Goal: Transaction & Acquisition: Purchase product/service

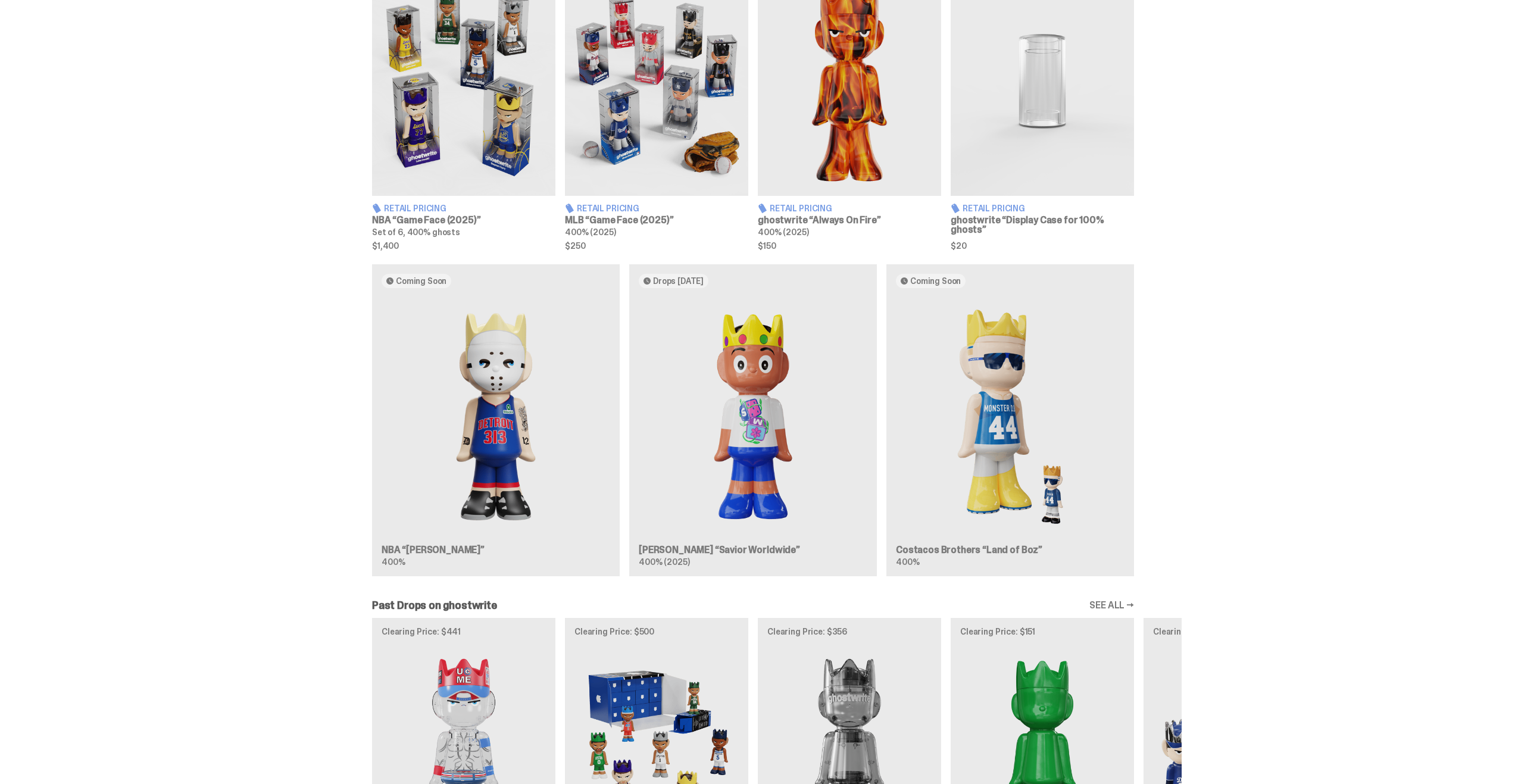
scroll to position [655, 0]
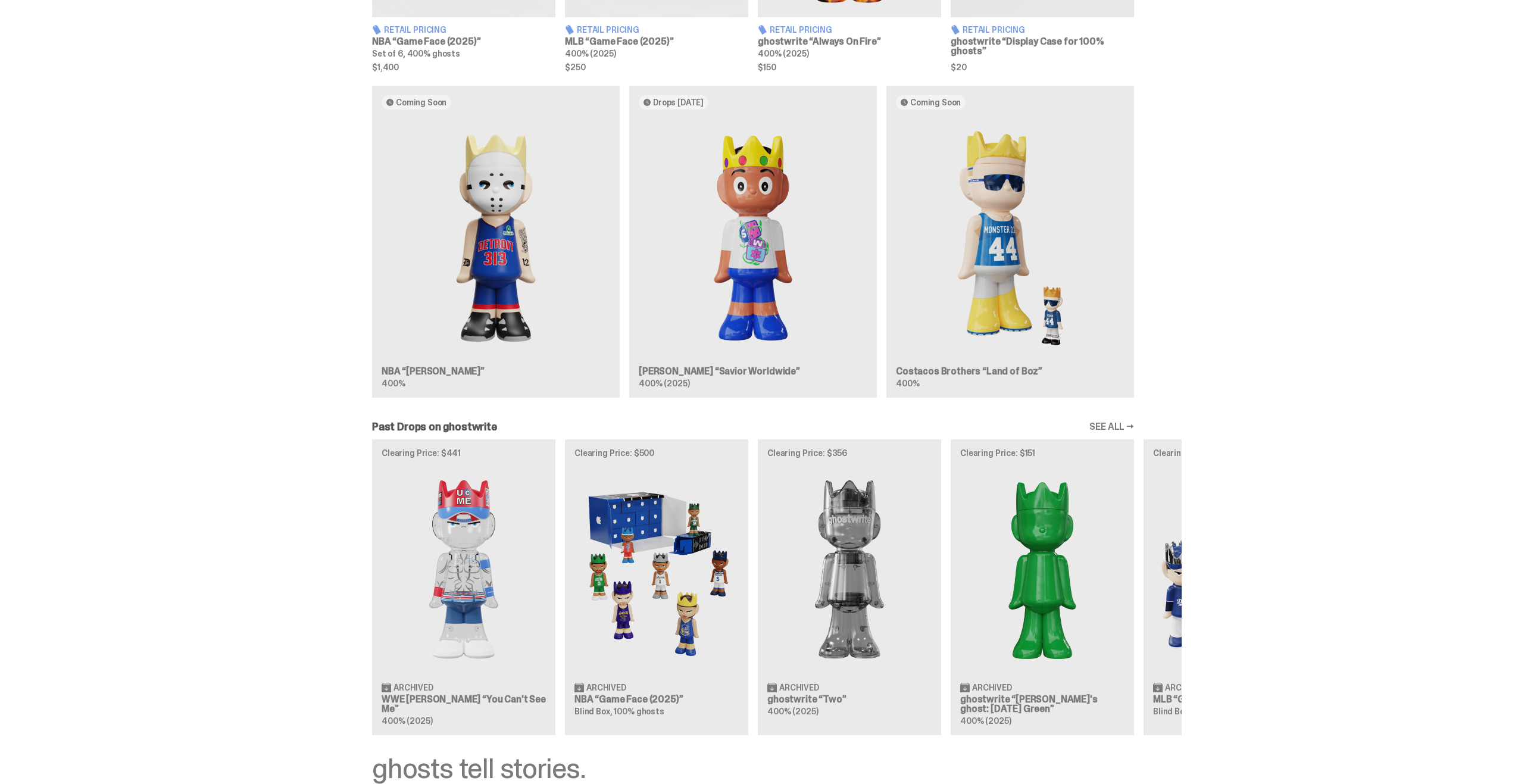
click at [1132, 428] on link "SEE ALL →" at bounding box center [1112, 426] width 45 height 10
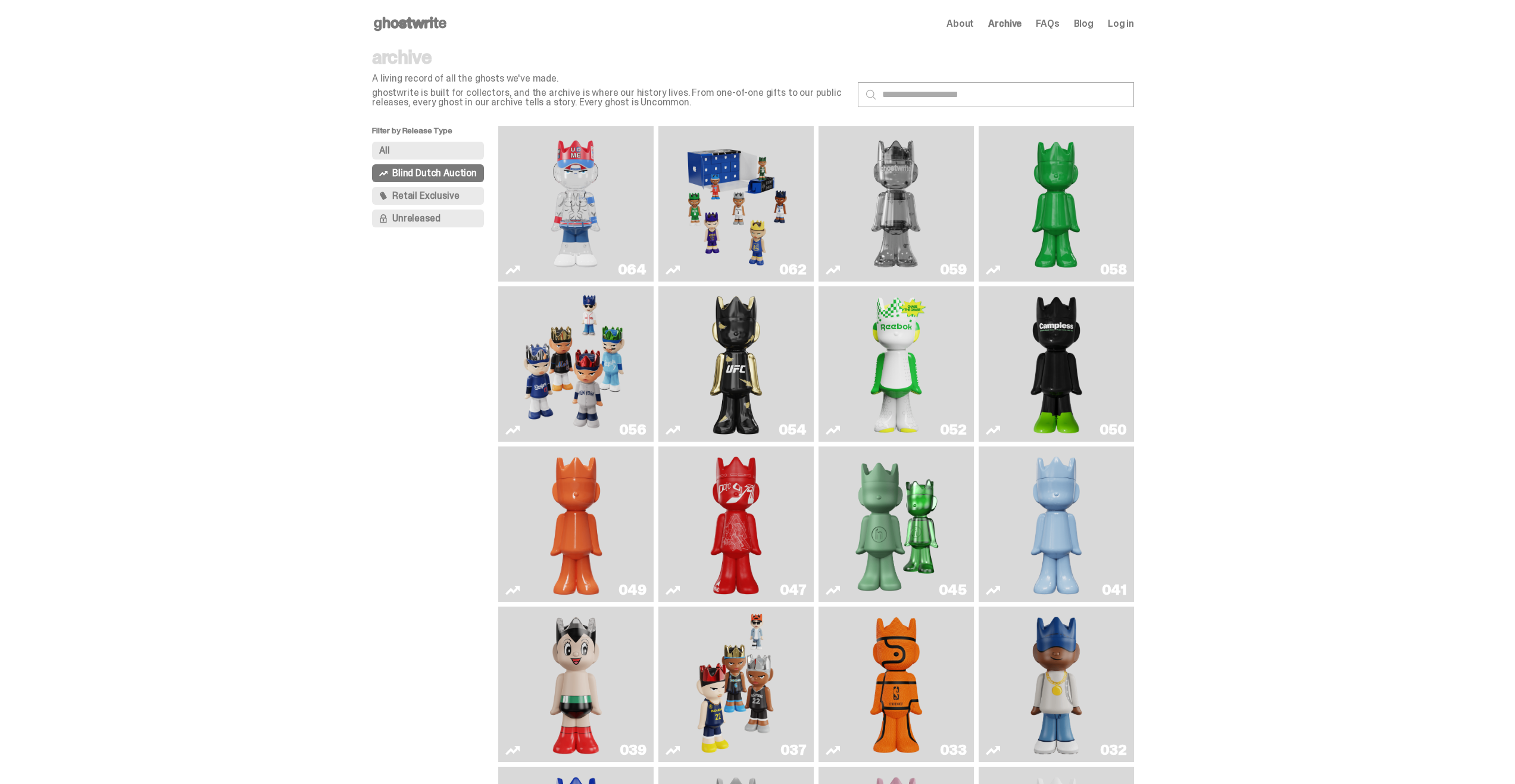
click at [412, 146] on button "All" at bounding box center [428, 150] width 112 height 18
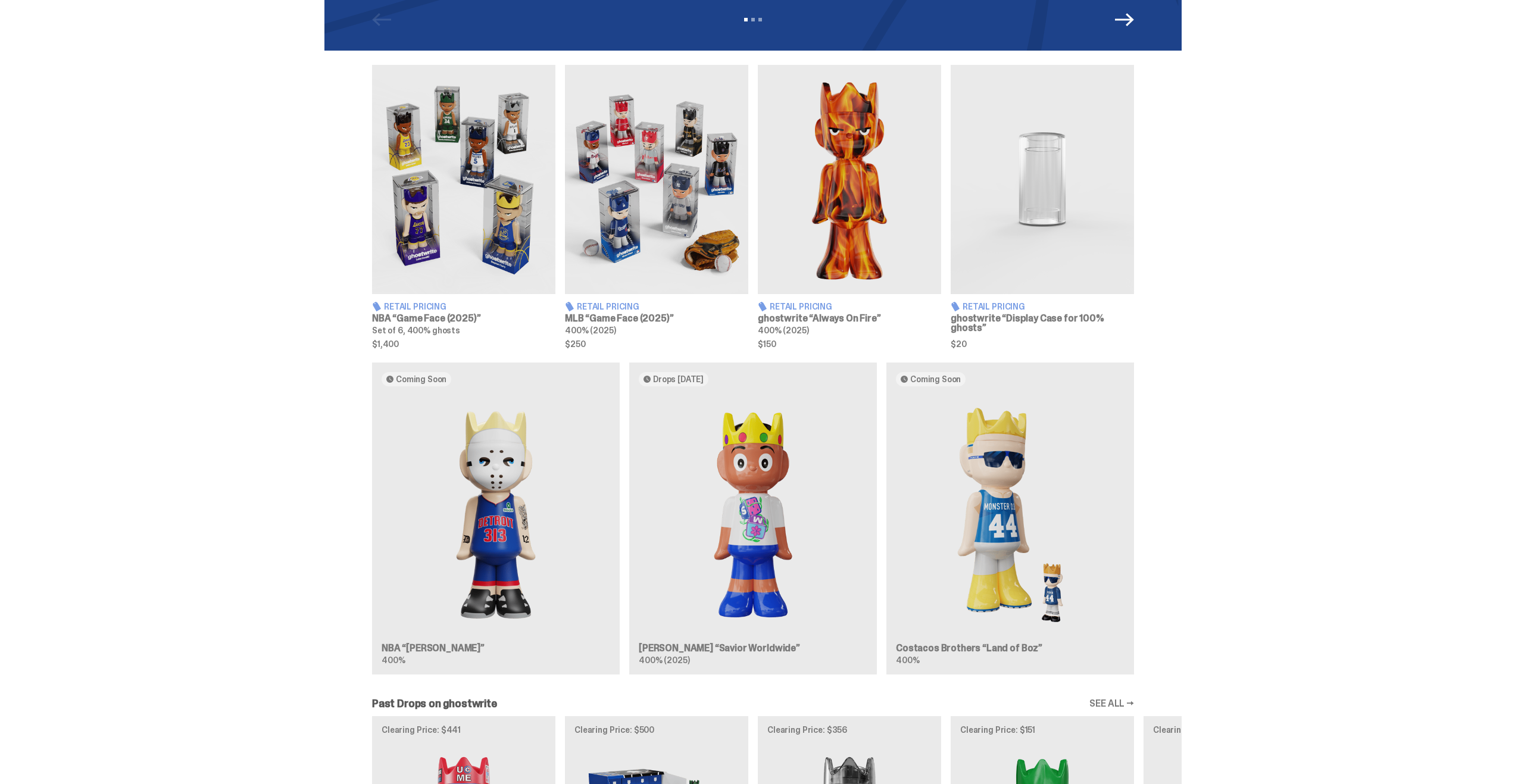
scroll to position [140, 0]
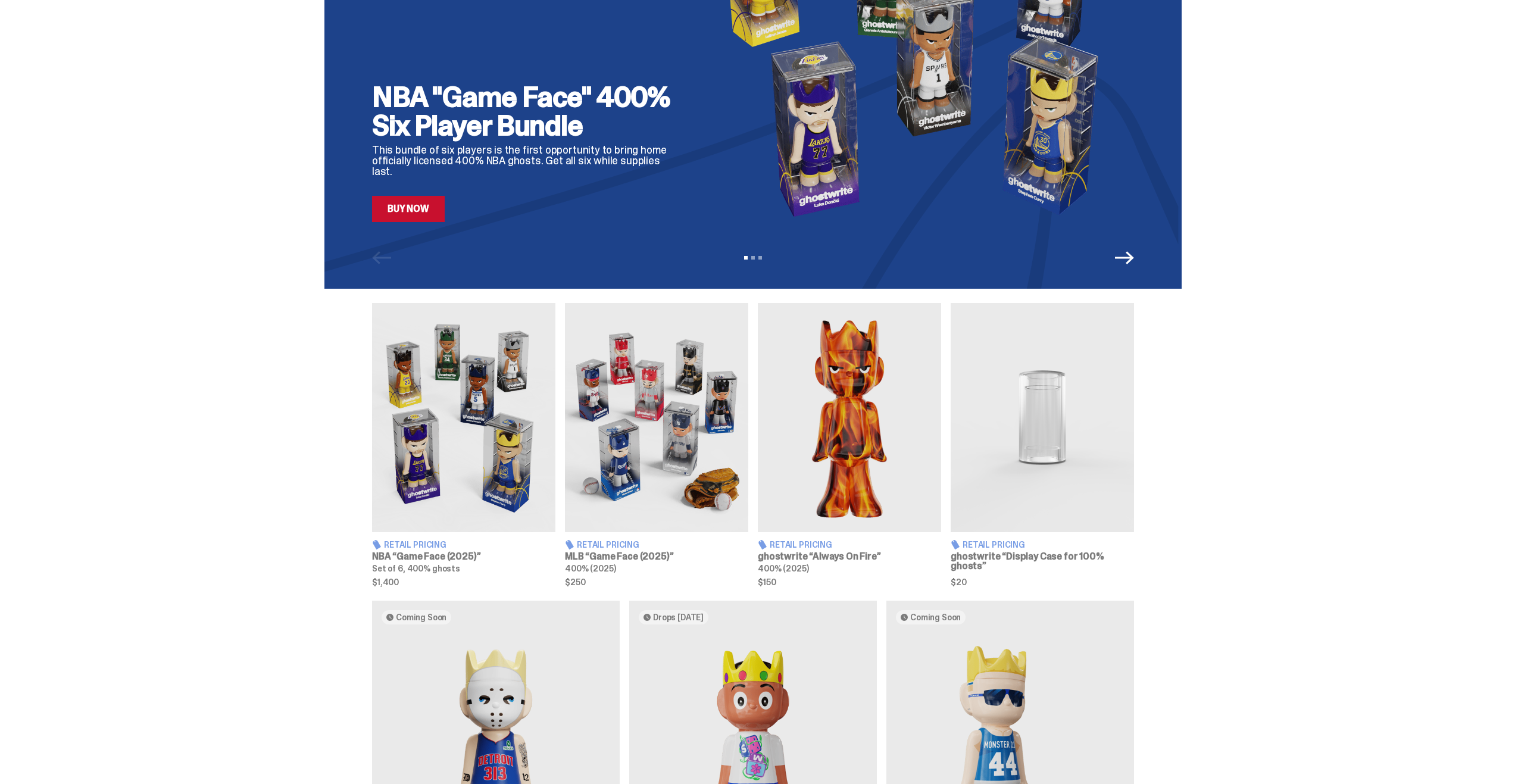
click at [477, 413] on img at bounding box center [463, 417] width 183 height 229
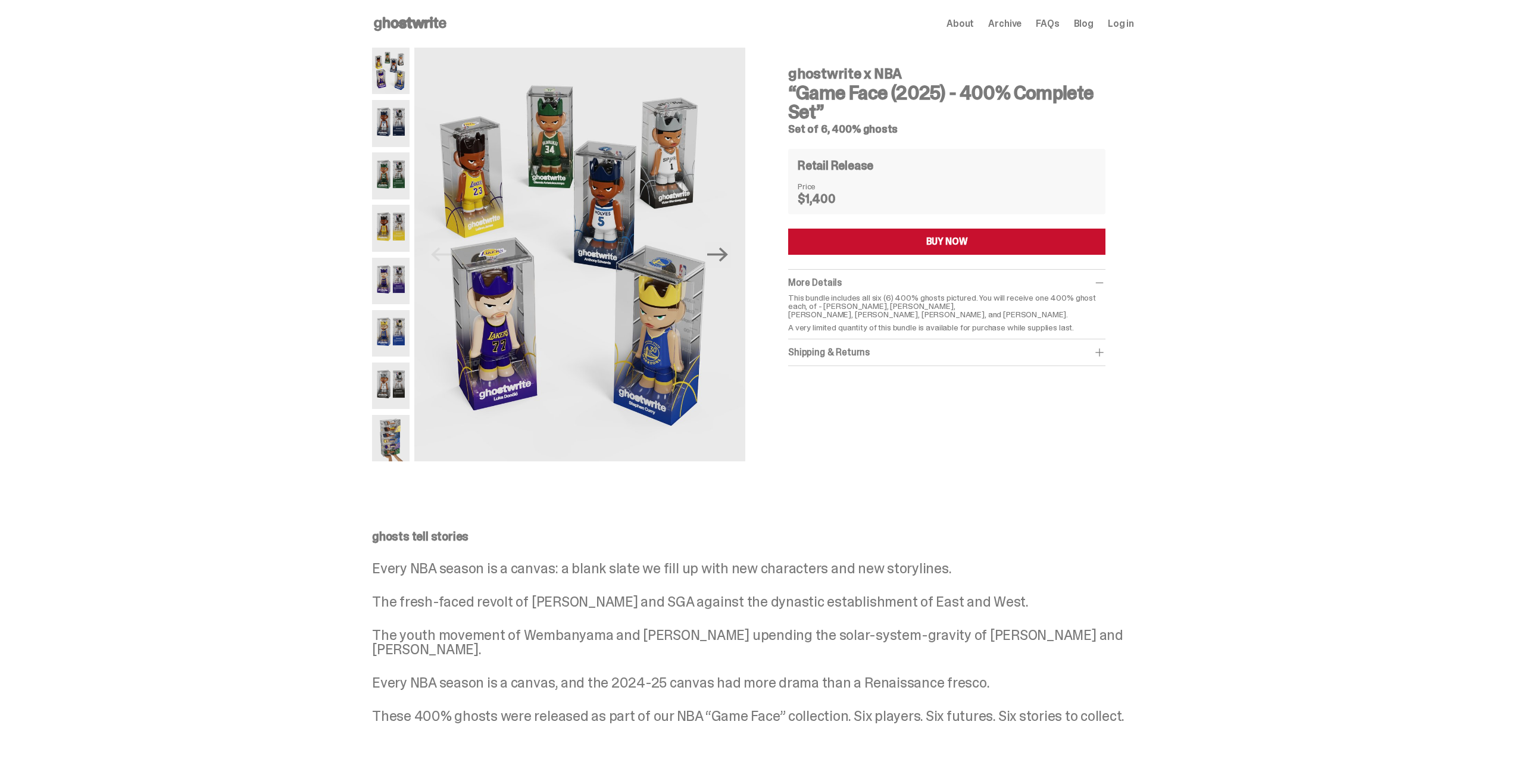
click at [389, 127] on img at bounding box center [390, 123] width 38 height 46
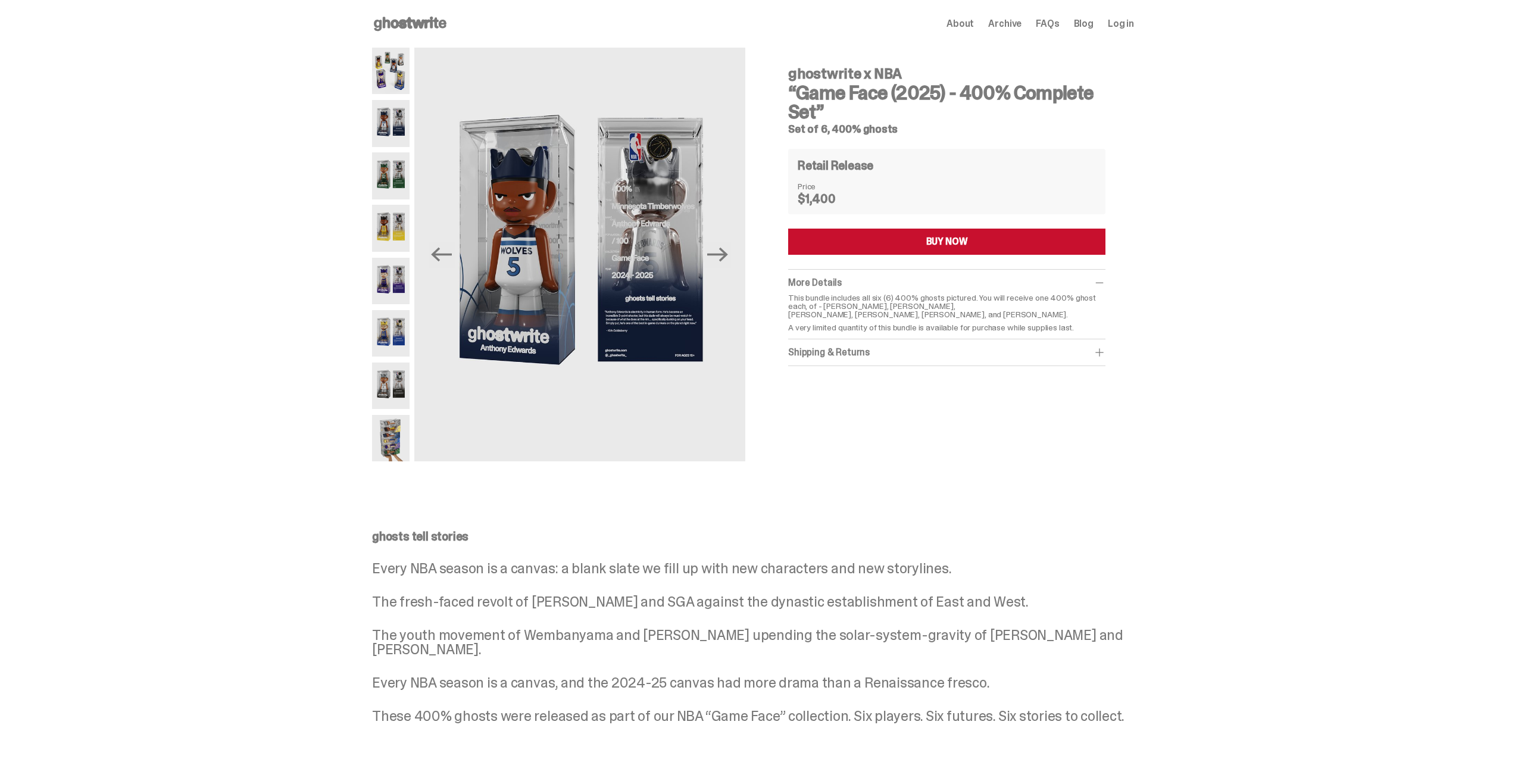
click at [395, 191] on img at bounding box center [390, 175] width 38 height 46
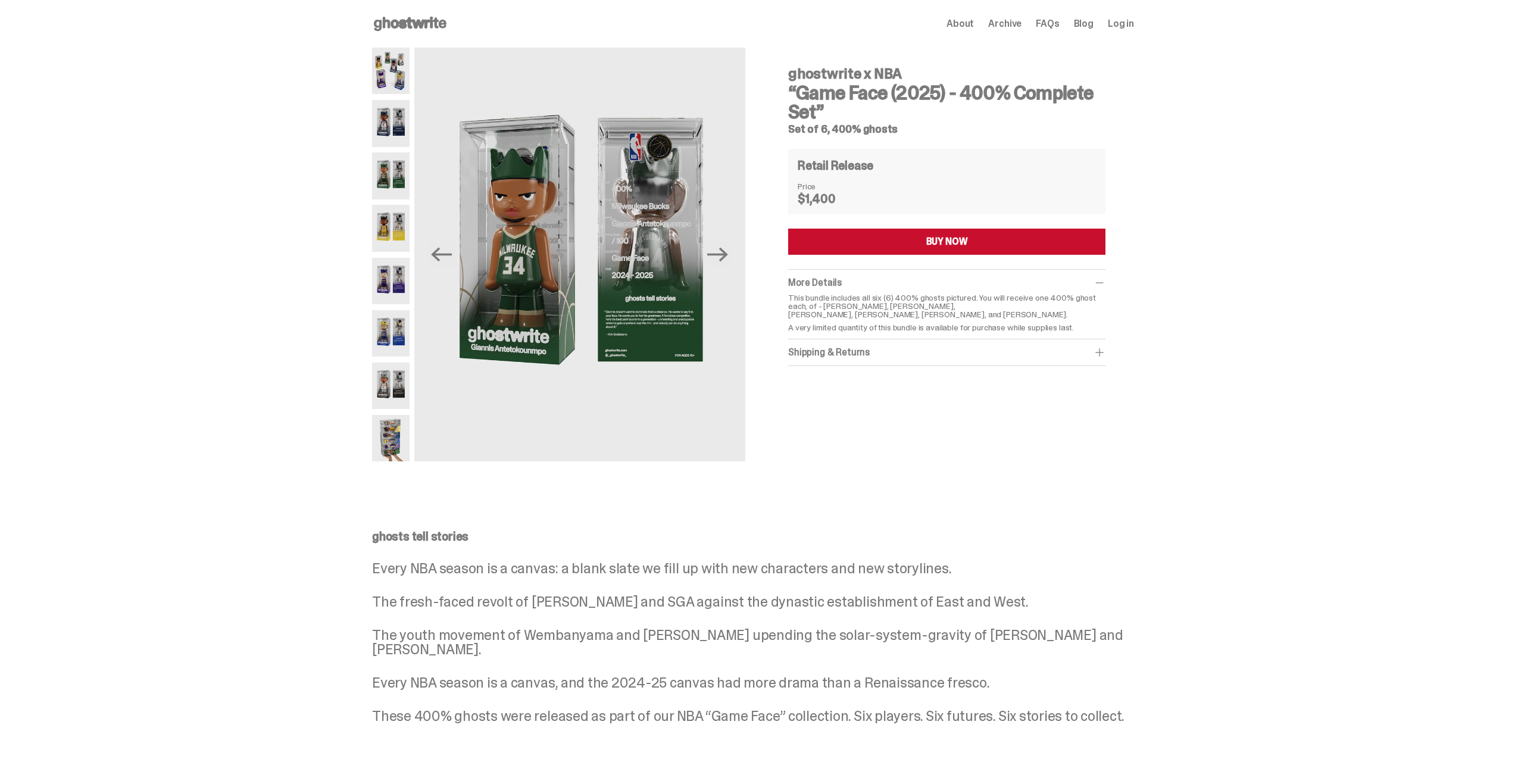
click at [396, 217] on img at bounding box center [390, 227] width 38 height 46
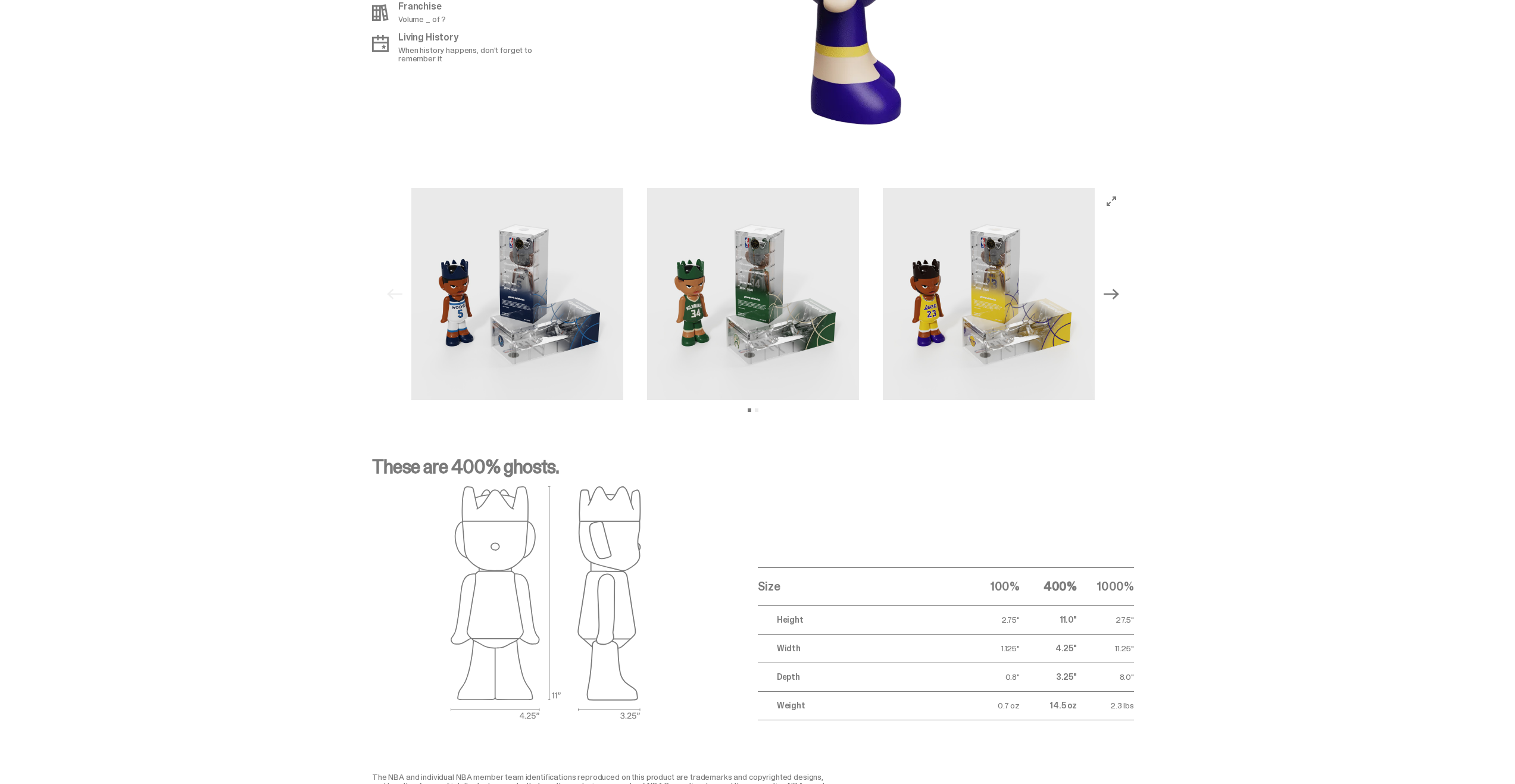
scroll to position [1101, 0]
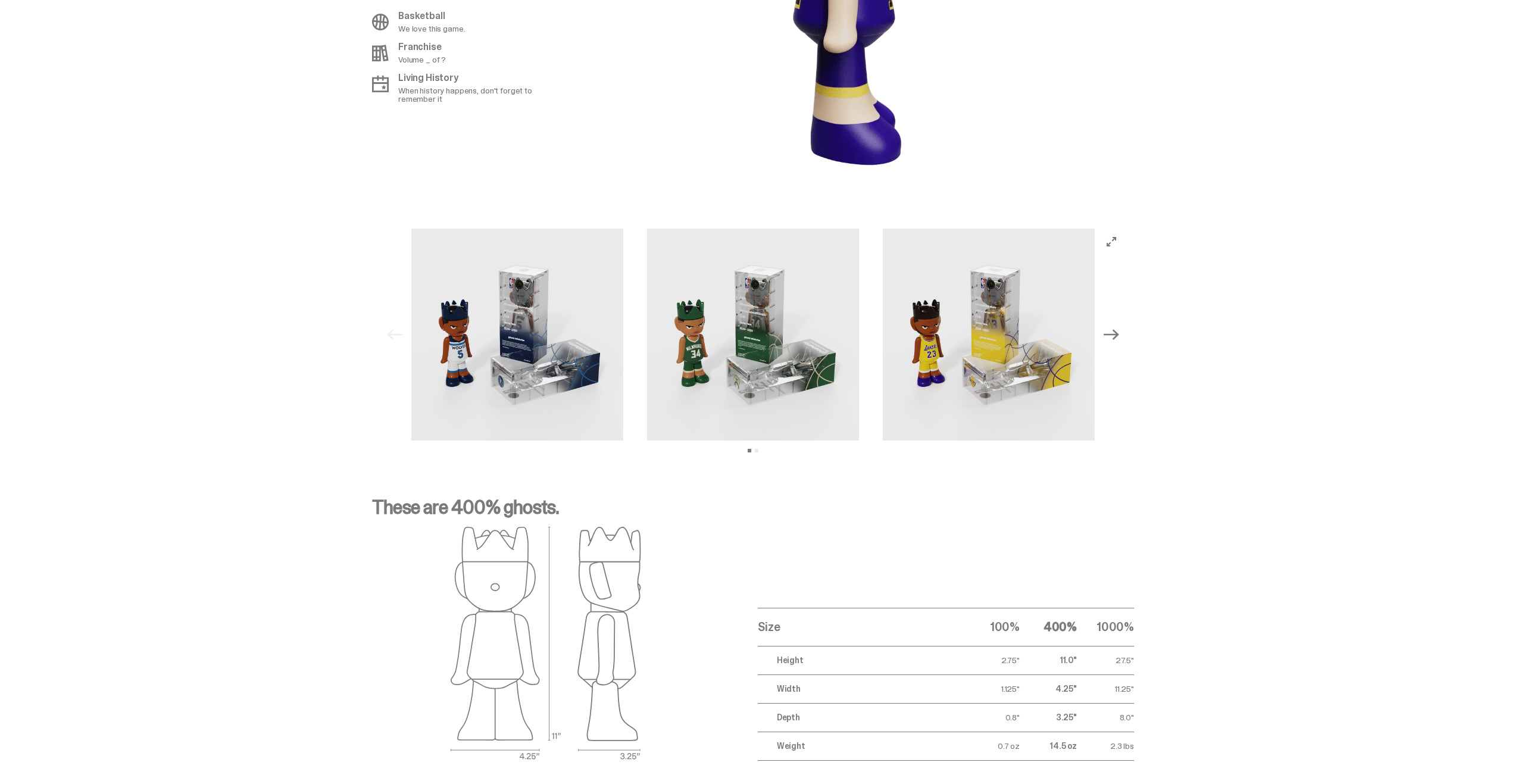
click at [992, 345] on img at bounding box center [989, 335] width 212 height 212
click at [992, 347] on img at bounding box center [989, 335] width 212 height 212
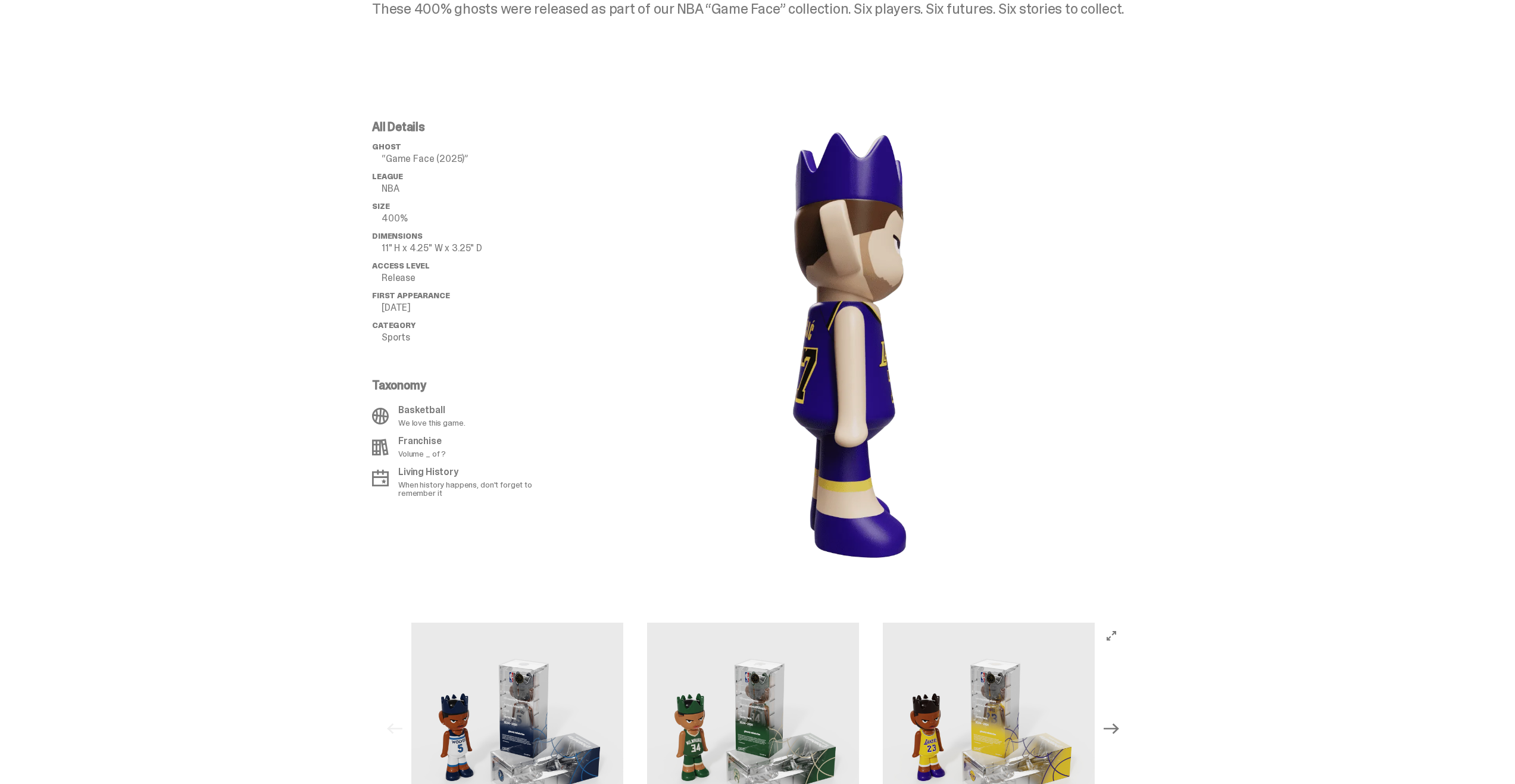
scroll to position [621, 0]
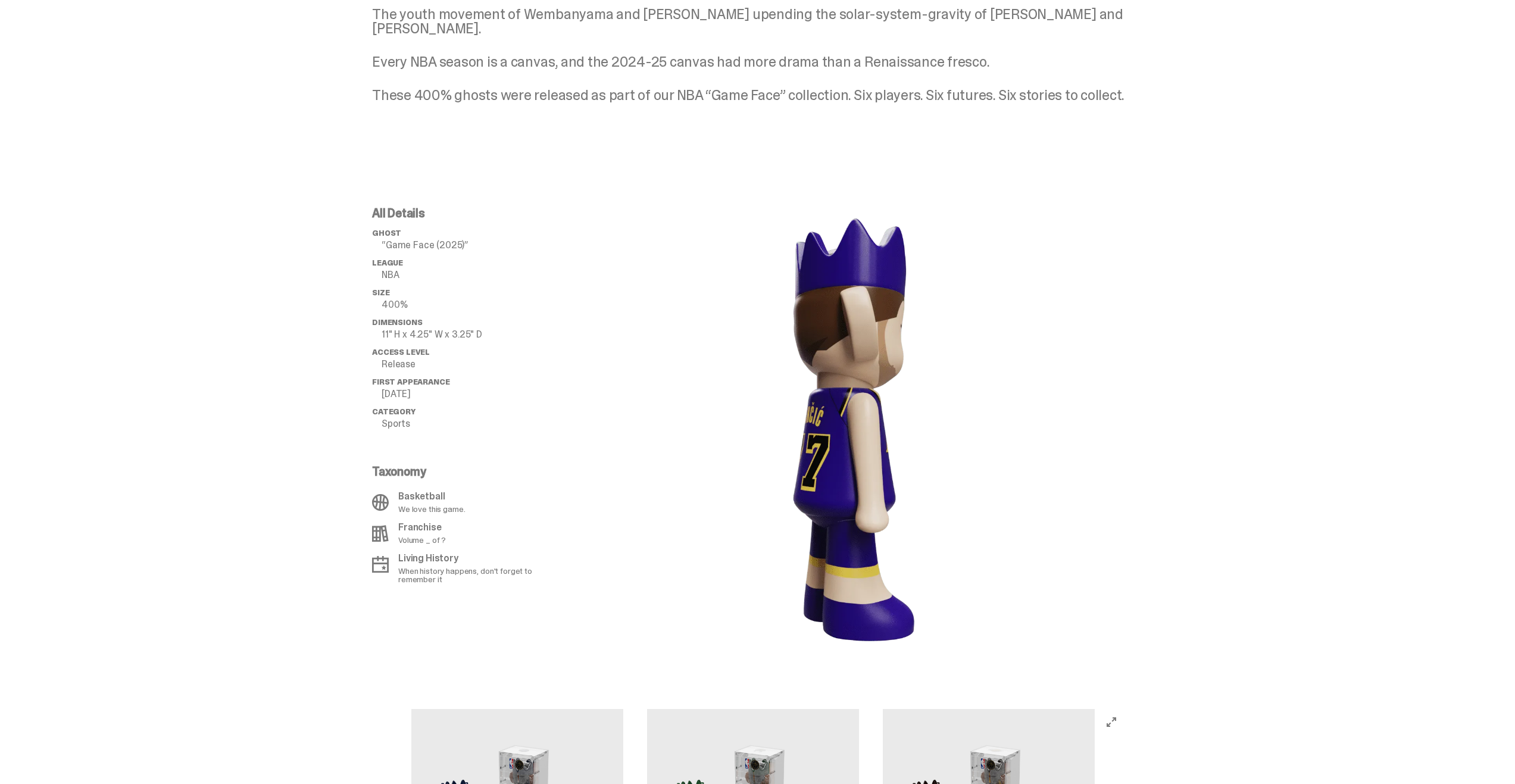
drag, startPoint x: 749, startPoint y: 307, endPoint x: 945, endPoint y: 354, distance: 201.6
click at [957, 347] on image "lottie-animation-container" at bounding box center [849, 429] width 250 height 445
drag, startPoint x: 881, startPoint y: 380, endPoint x: 1411, endPoint y: 420, distance: 531.5
click at [1259, 414] on div "All Details ghost “Game Face (2025)” League NBA Size 400% Dimensions 11" H x 4.…" at bounding box center [753, 430] width 1506 height 502
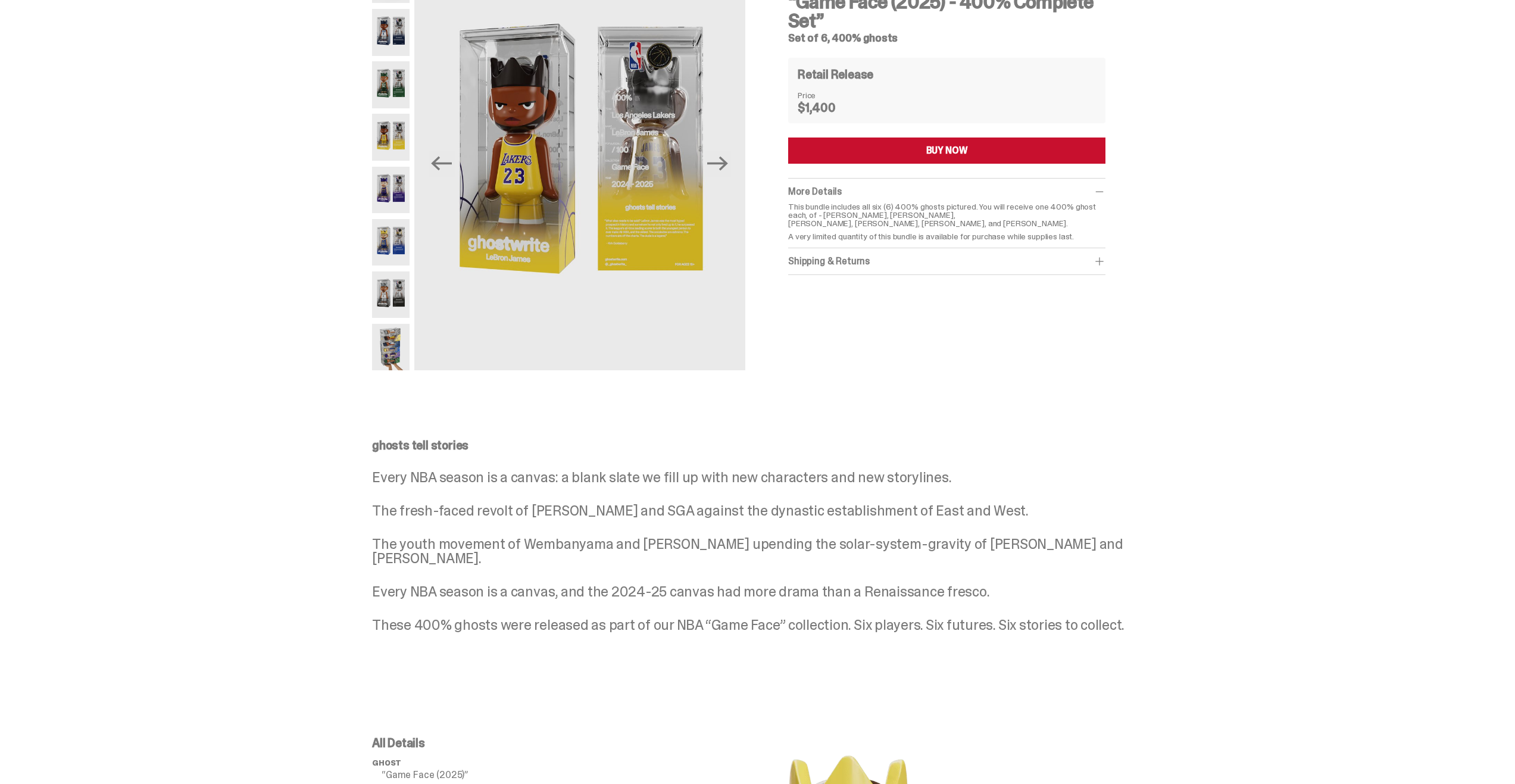
scroll to position [0, 0]
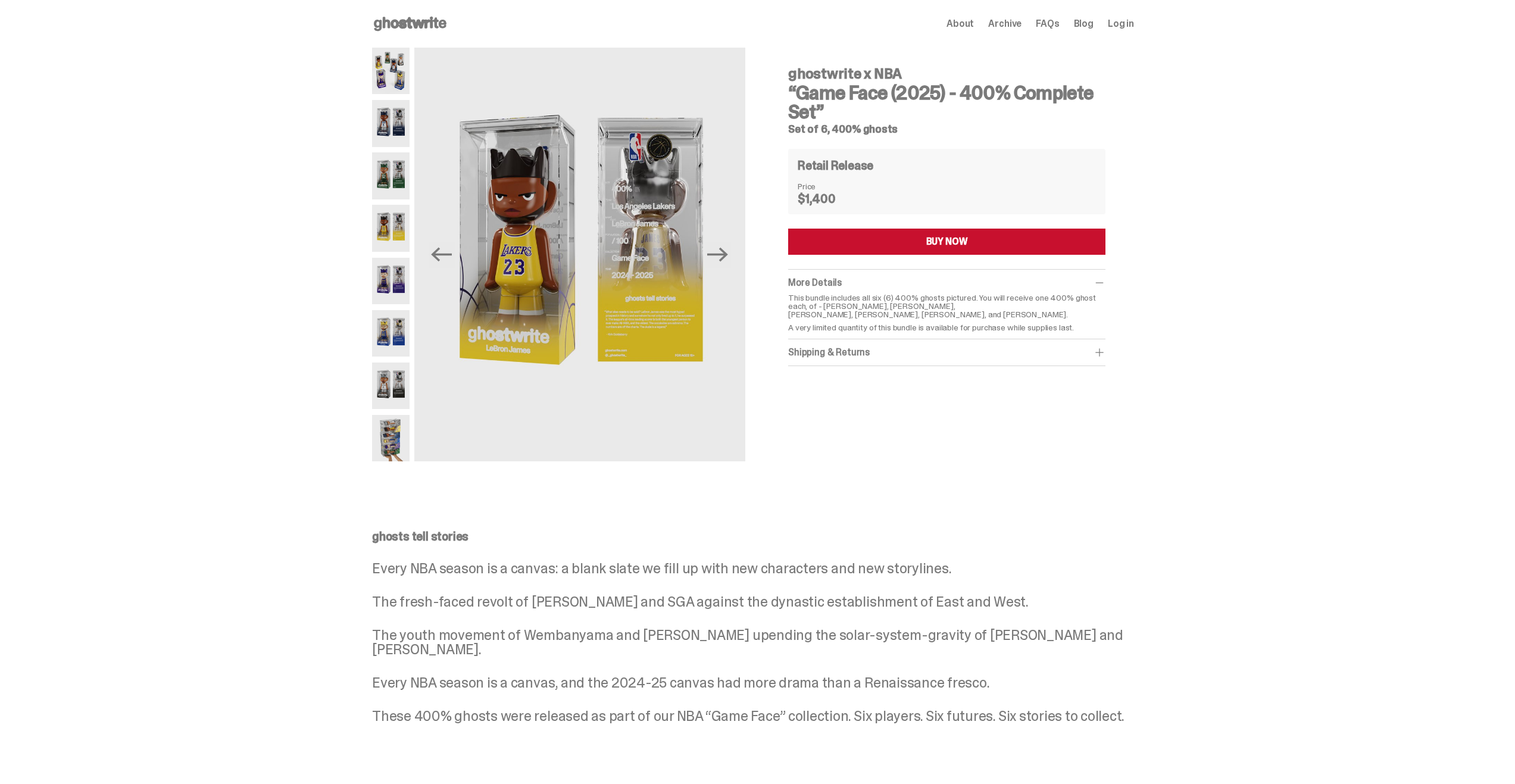
click at [403, 21] on use at bounding box center [410, 24] width 73 height 14
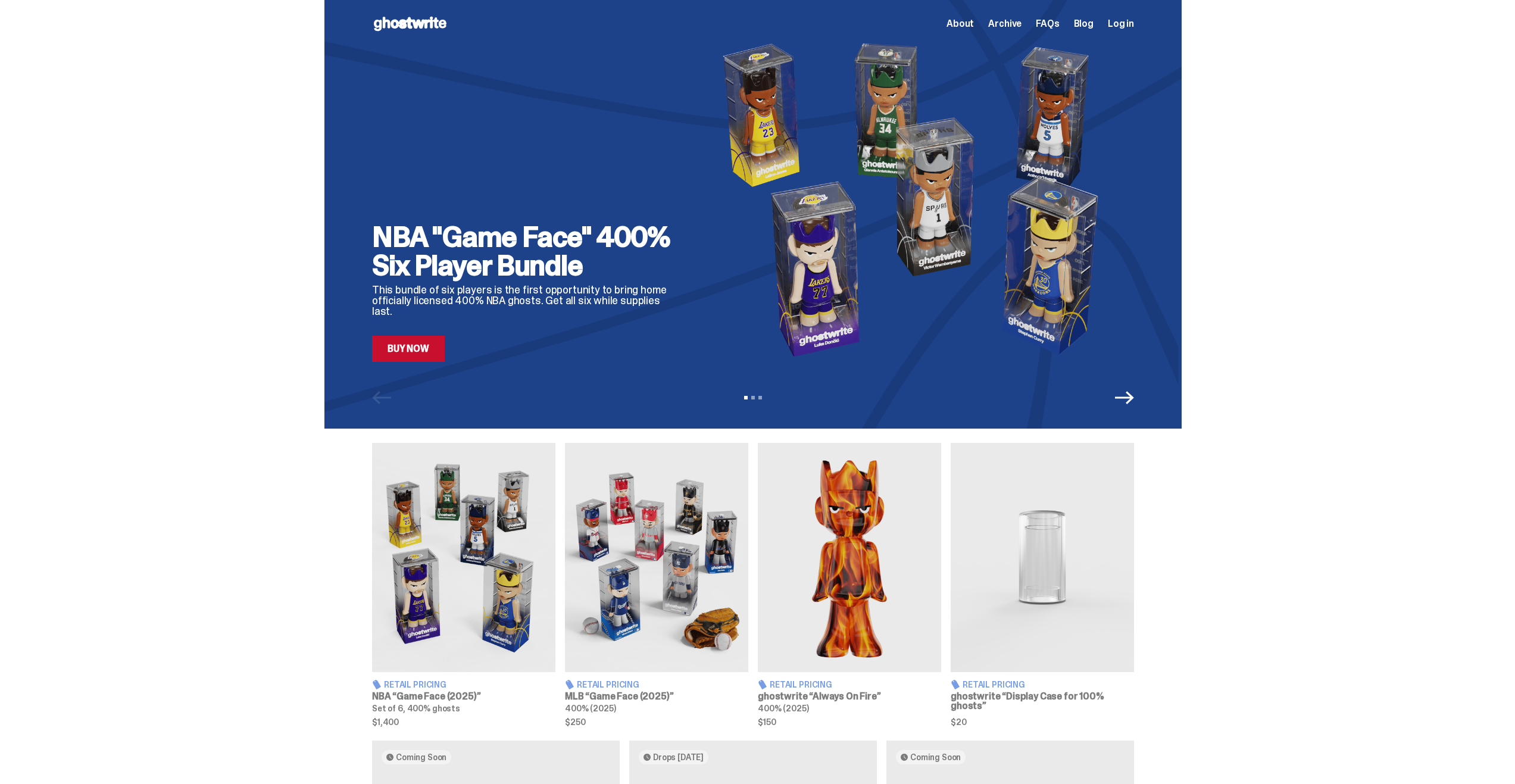
click at [1133, 399] on icon "Next" at bounding box center [1125, 398] width 19 height 19
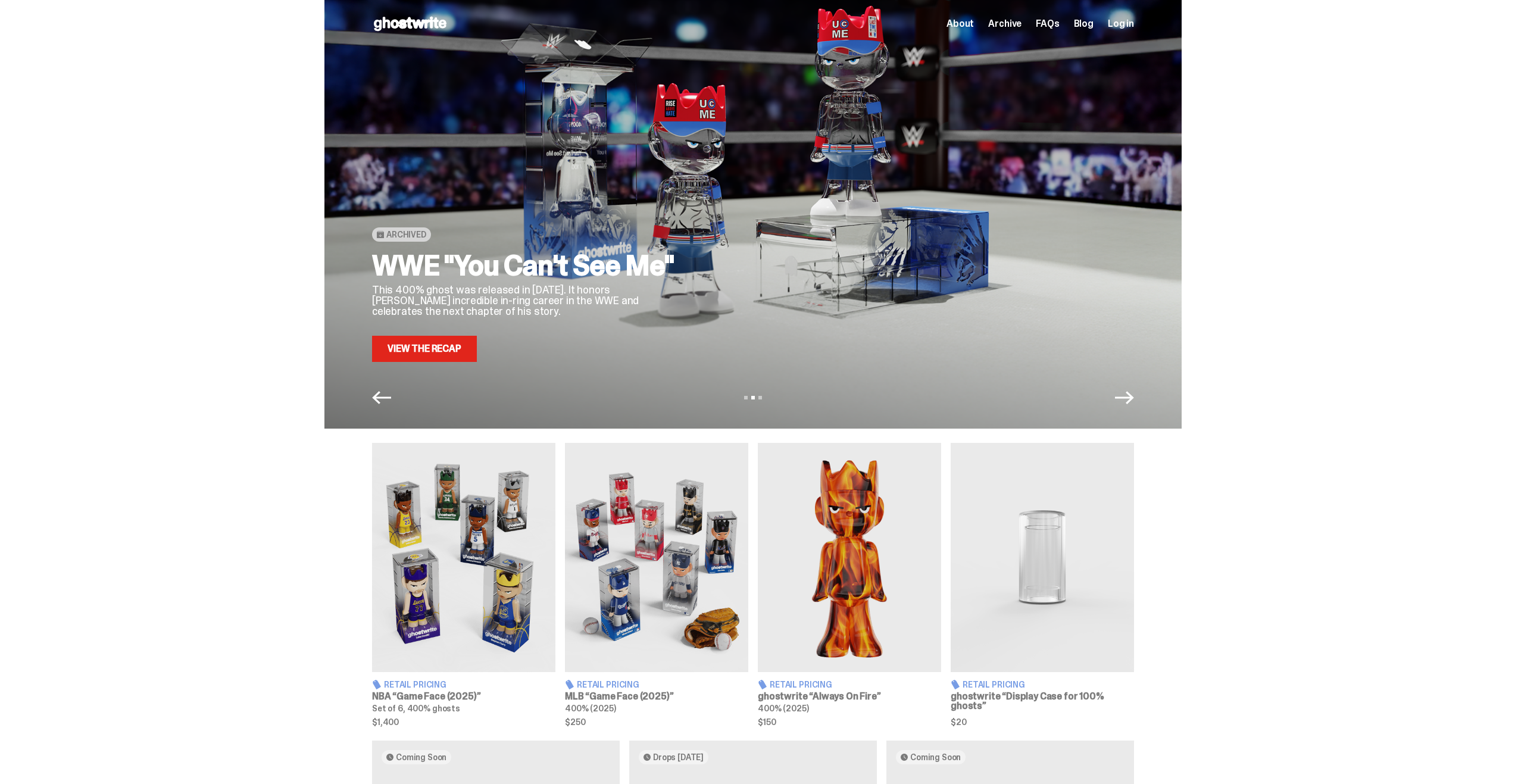
click at [375, 401] on div "View slide 1 View slide 2 View slide 3" at bounding box center [753, 398] width 858 height 19
click at [381, 399] on icon "Previous" at bounding box center [381, 398] width 19 height 19
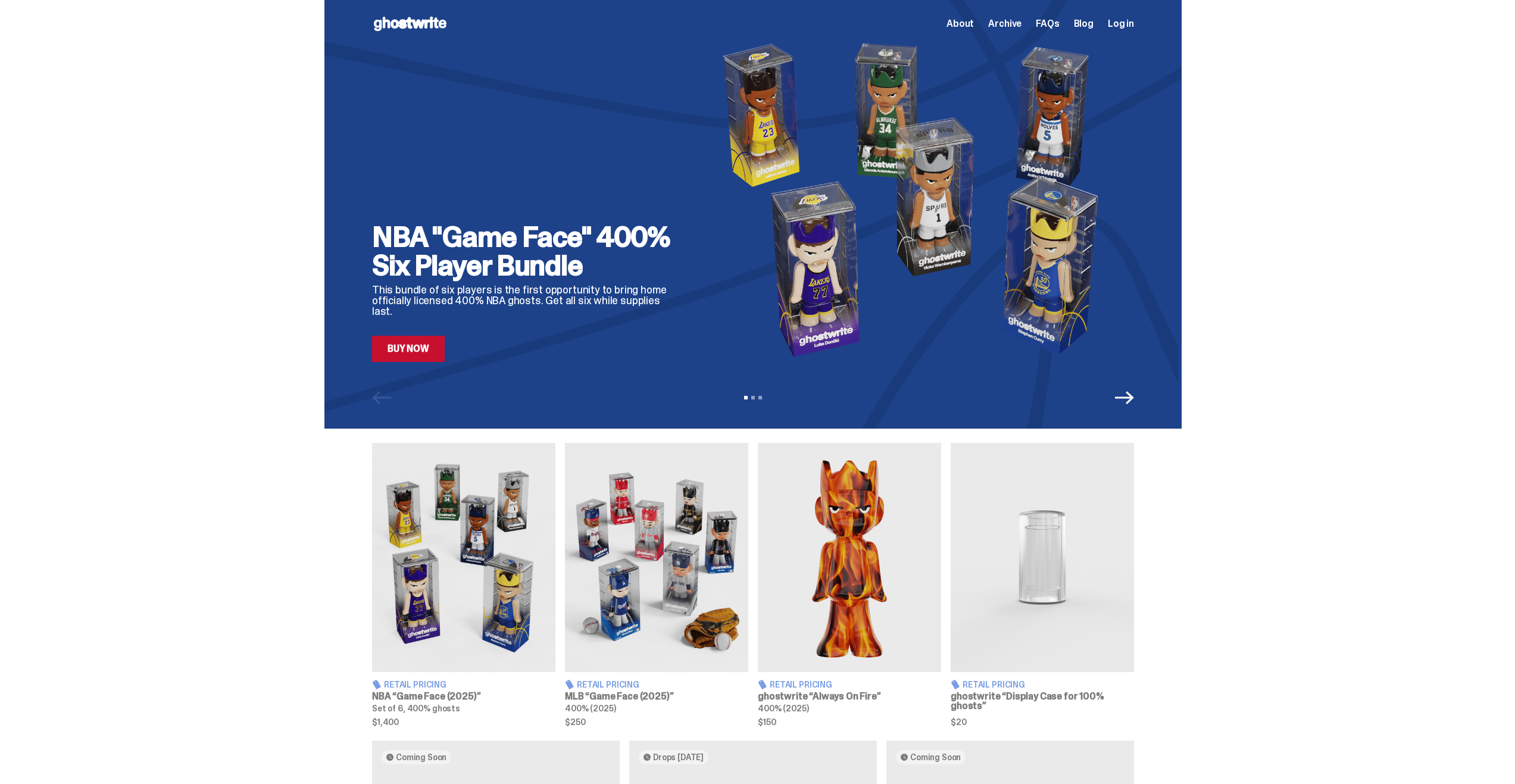
click at [415, 350] on link "Buy Now" at bounding box center [408, 349] width 73 height 27
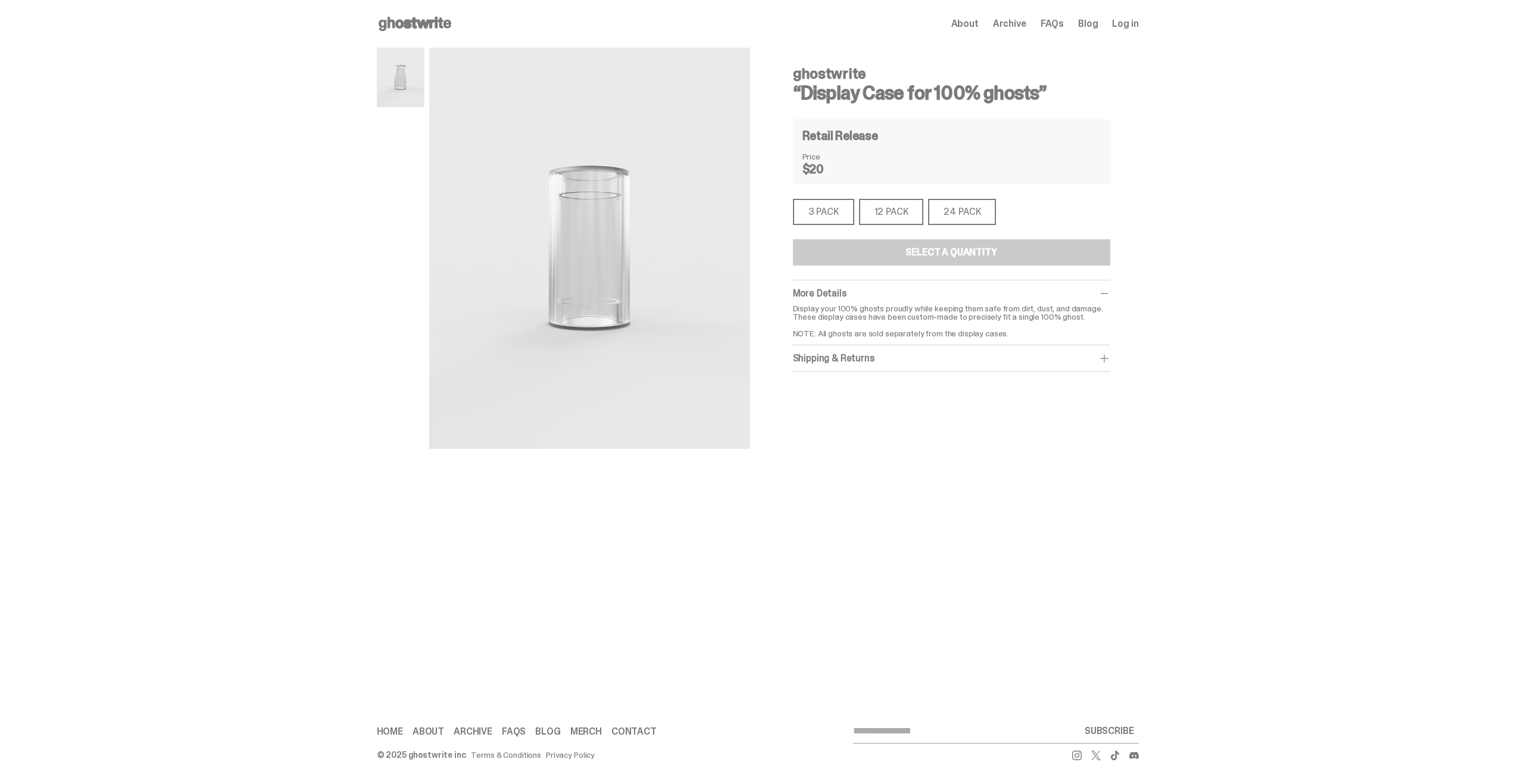
click at [827, 214] on div "3 PACK" at bounding box center [823, 212] width 61 height 27
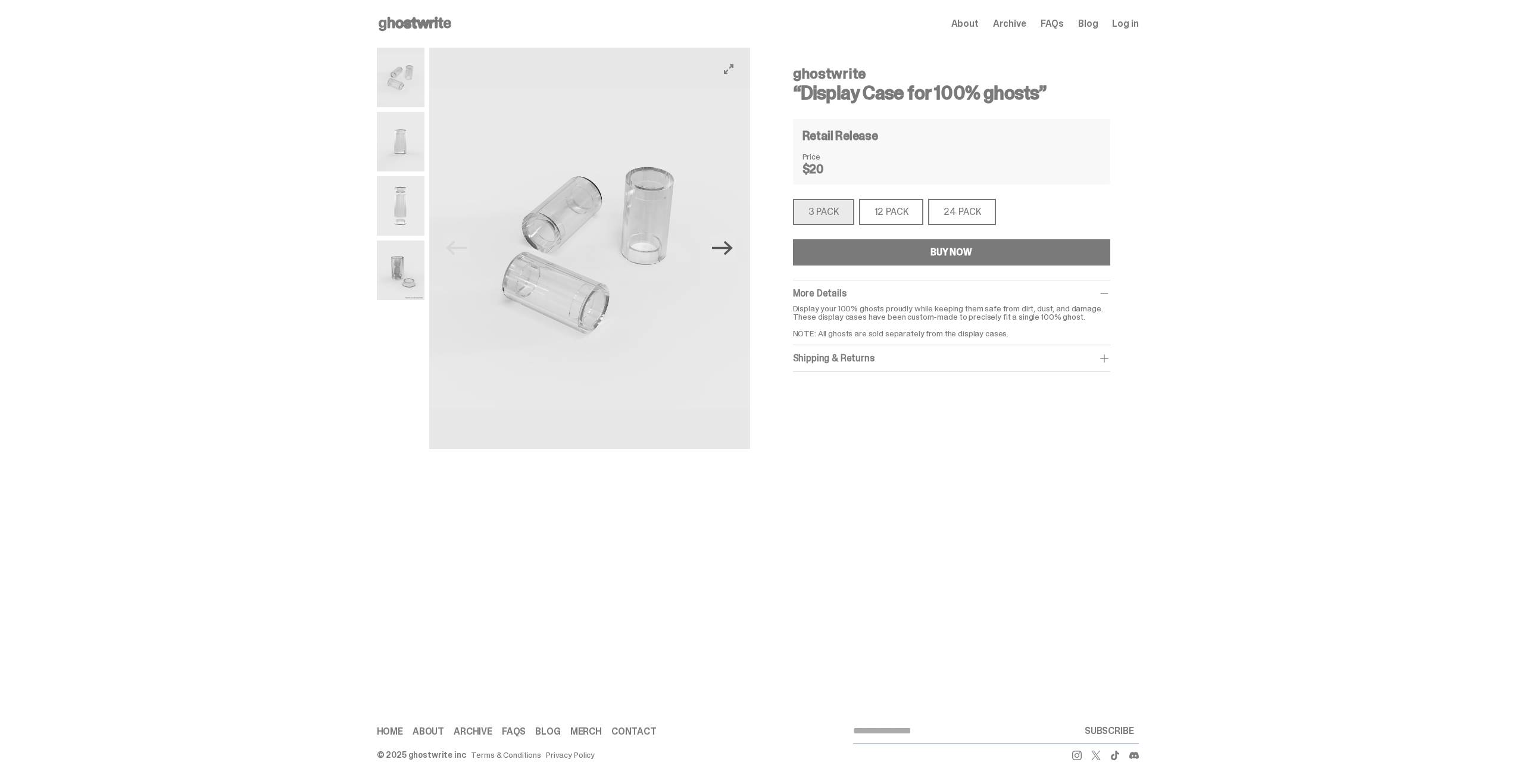
click at [727, 247] on icon "Next" at bounding box center [722, 248] width 21 height 21
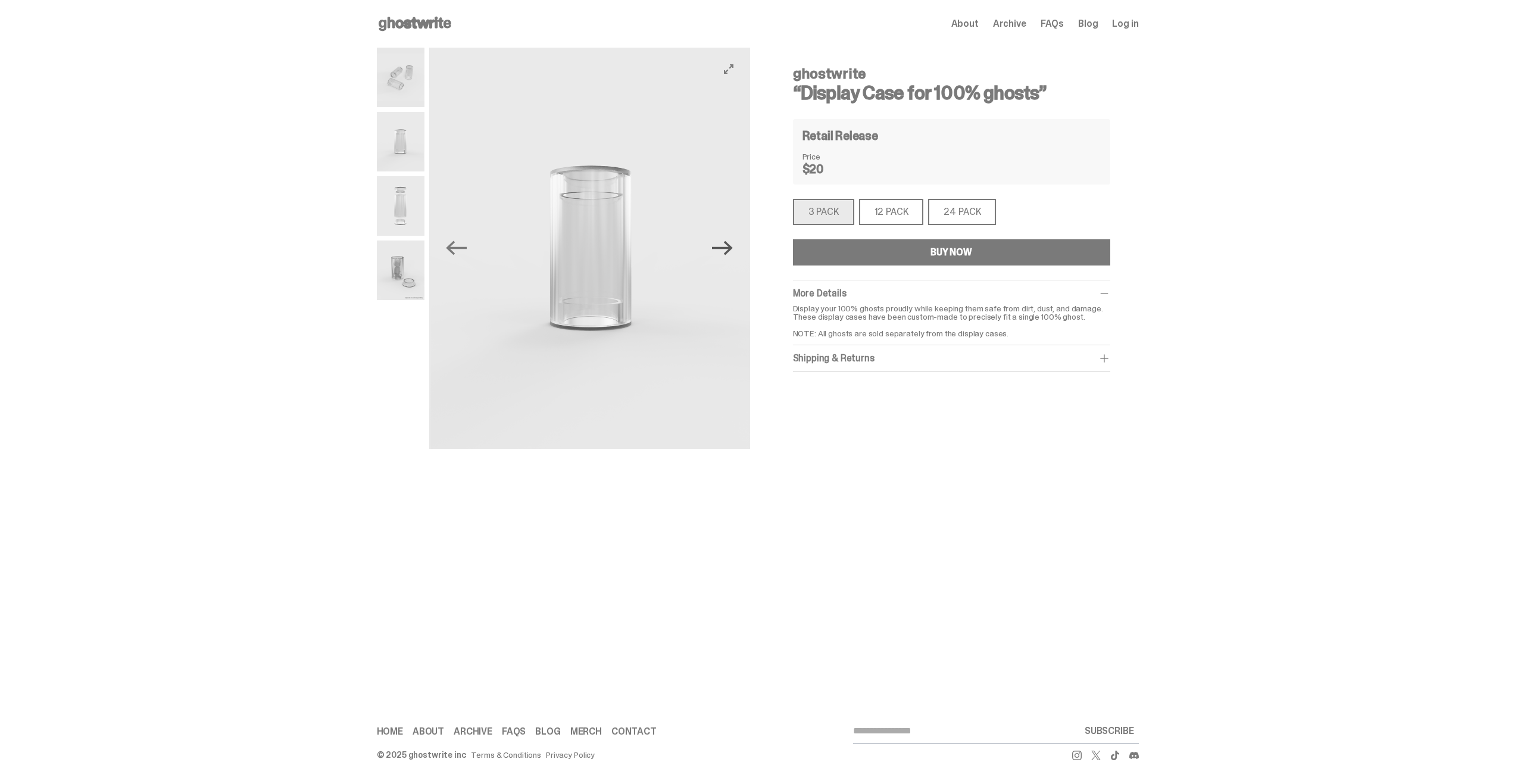
click at [727, 247] on icon "Next" at bounding box center [722, 248] width 21 height 21
drag, startPoint x: 1430, startPoint y: 86, endPoint x: 1430, endPoint y: 0, distance: 86.0
click at [1430, 85] on div "ghostwrite “Display Case for 100% ghosts” Previous Next ghostwrite “Display Cas…" at bounding box center [758, 261] width 1515 height 425
